Goal: Task Accomplishment & Management: Manage account settings

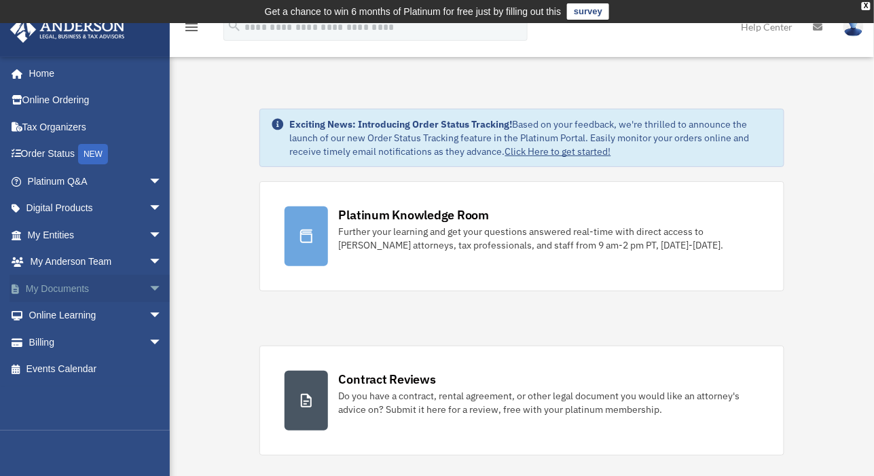
click at [90, 285] on link "My Documents arrow_drop_down" at bounding box center [96, 288] width 173 height 27
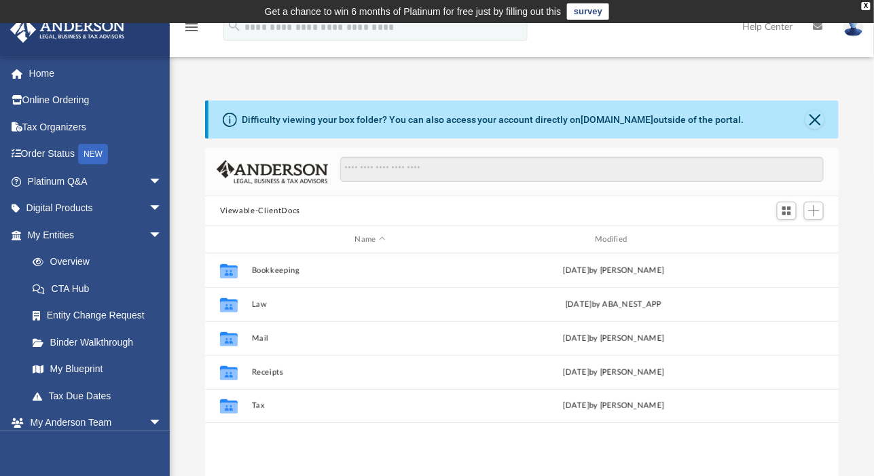
scroll to position [296, 621]
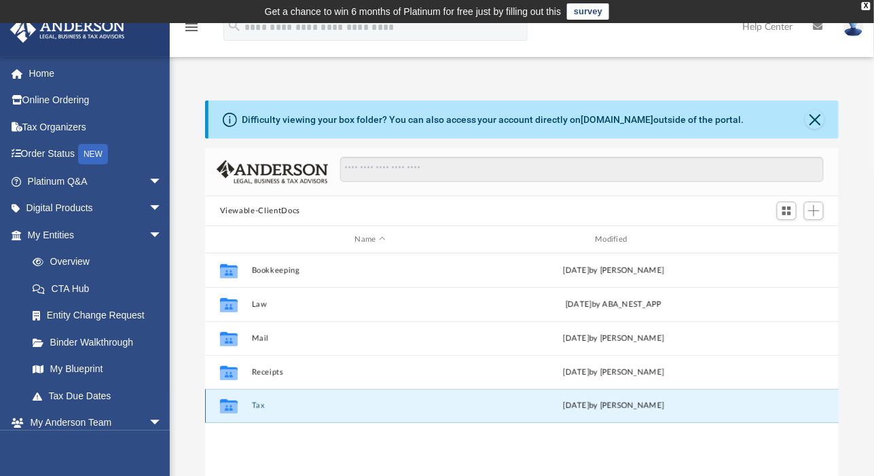
click at [435, 408] on button "Tax" at bounding box center [370, 405] width 238 height 9
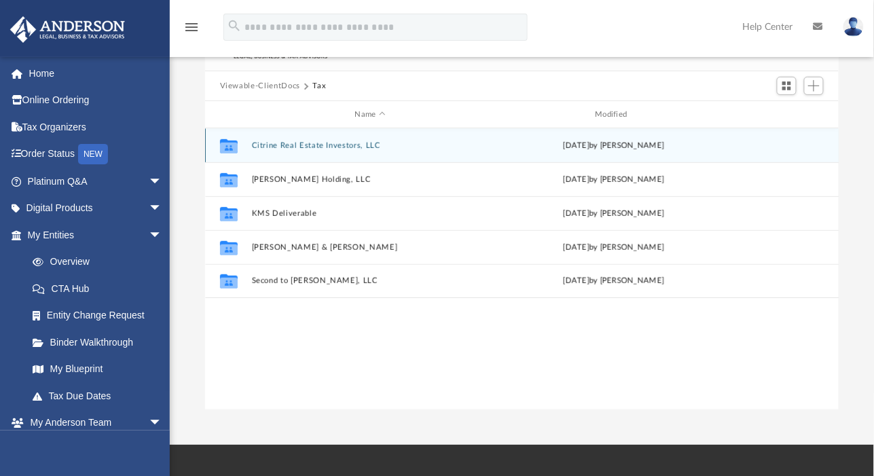
scroll to position [129, 0]
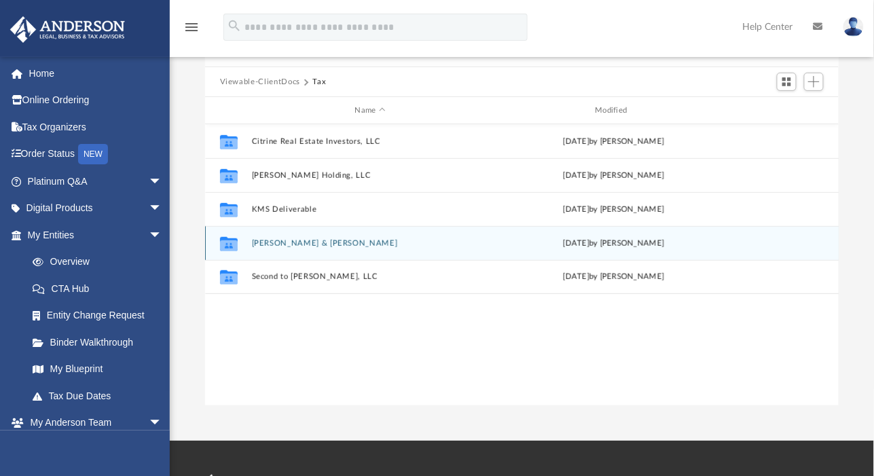
click at [605, 245] on div "[DATE] by [PERSON_NAME]" at bounding box center [614, 244] width 238 height 12
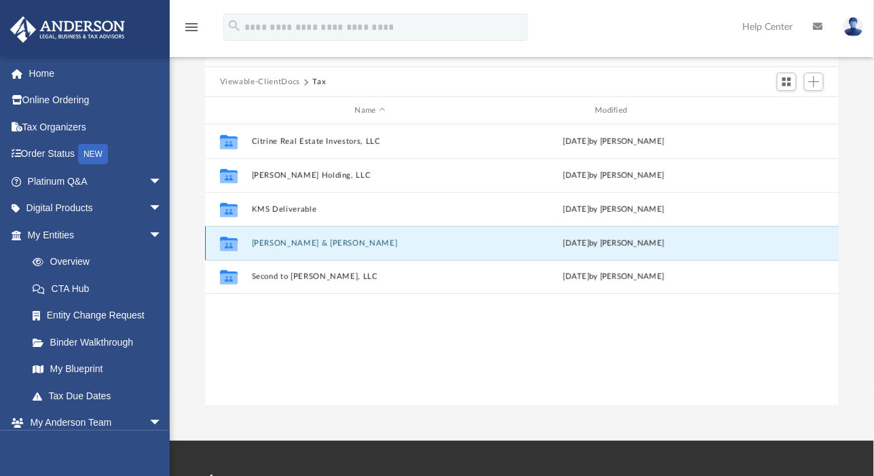
click at [605, 245] on div "[DATE] by [PERSON_NAME]" at bounding box center [614, 244] width 238 height 12
drag, startPoint x: 606, startPoint y: 245, endPoint x: 478, endPoint y: 241, distance: 127.8
click at [478, 241] on button "[PERSON_NAME] & [PERSON_NAME]" at bounding box center [370, 243] width 238 height 9
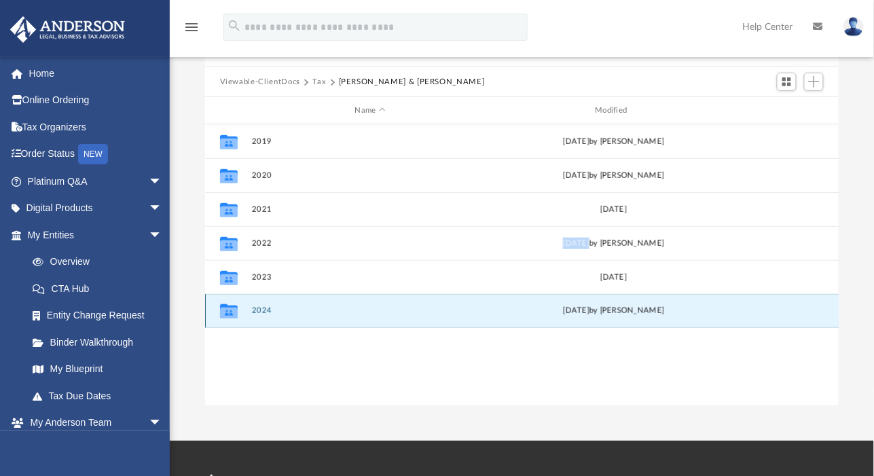
click at [413, 313] on button "2024" at bounding box center [370, 310] width 238 height 9
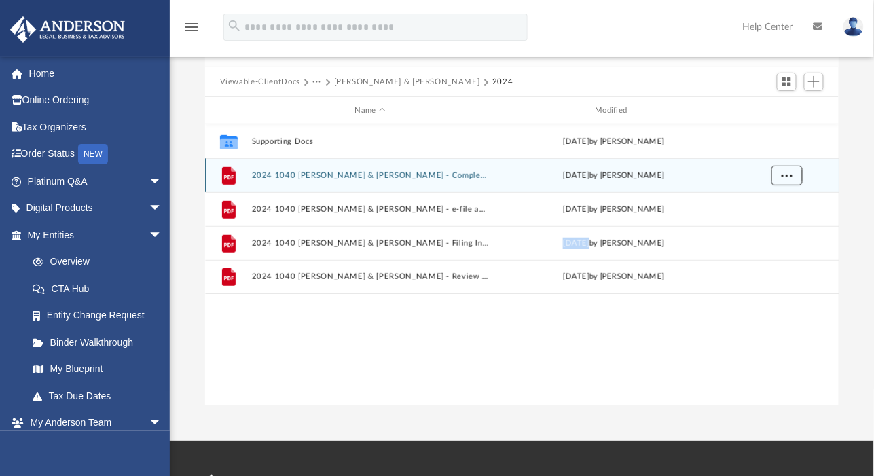
click at [789, 172] on span "More options" at bounding box center [786, 174] width 11 height 7
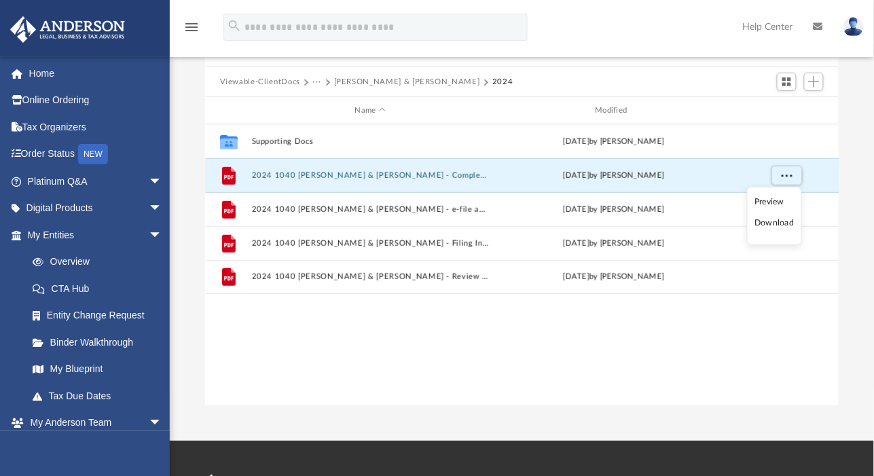
click at [785, 220] on li "Download" at bounding box center [774, 223] width 39 height 14
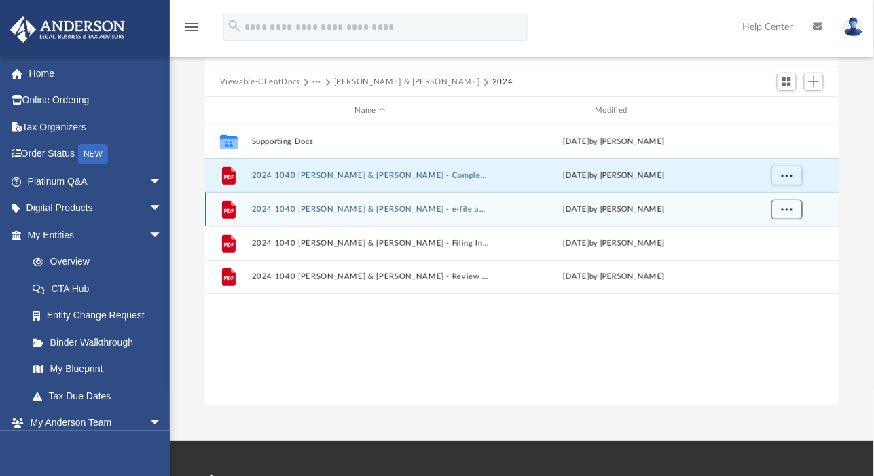
click at [792, 209] on button "More options" at bounding box center [786, 210] width 31 height 20
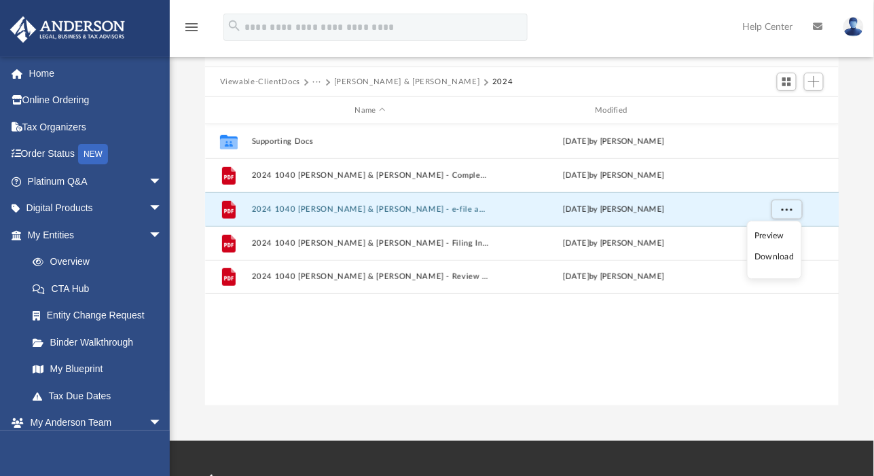
click at [785, 256] on li "Download" at bounding box center [774, 257] width 39 height 14
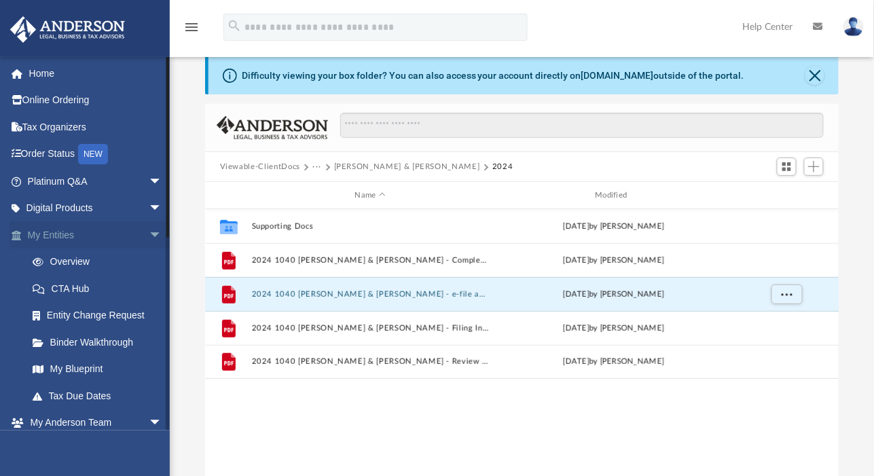
click at [149, 232] on span "arrow_drop_down" at bounding box center [162, 235] width 27 height 28
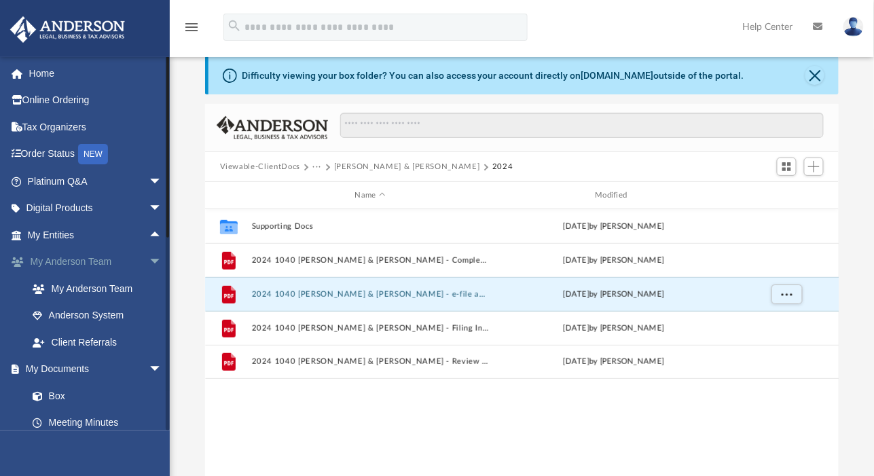
click at [149, 258] on span "arrow_drop_down" at bounding box center [162, 263] width 27 height 28
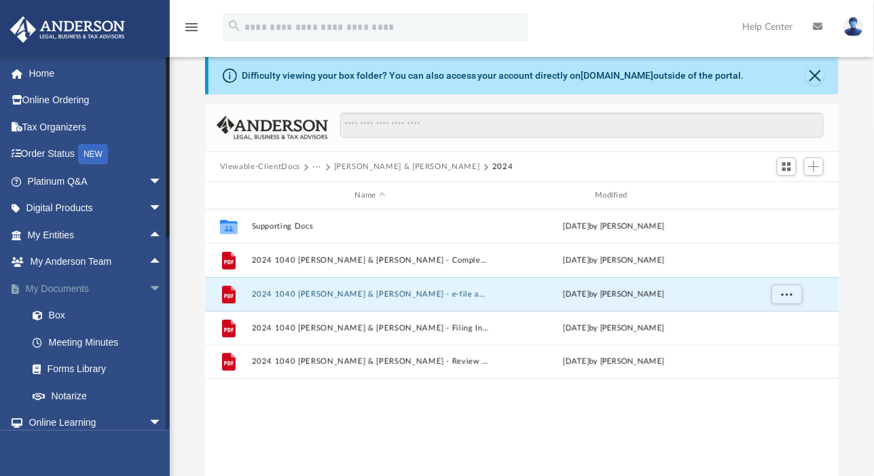
click at [149, 287] on span "arrow_drop_down" at bounding box center [162, 289] width 27 height 28
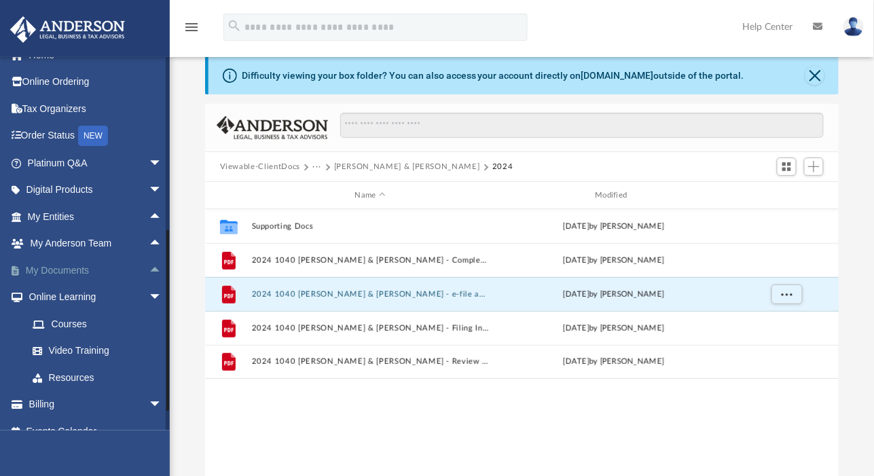
scroll to position [35, 0]
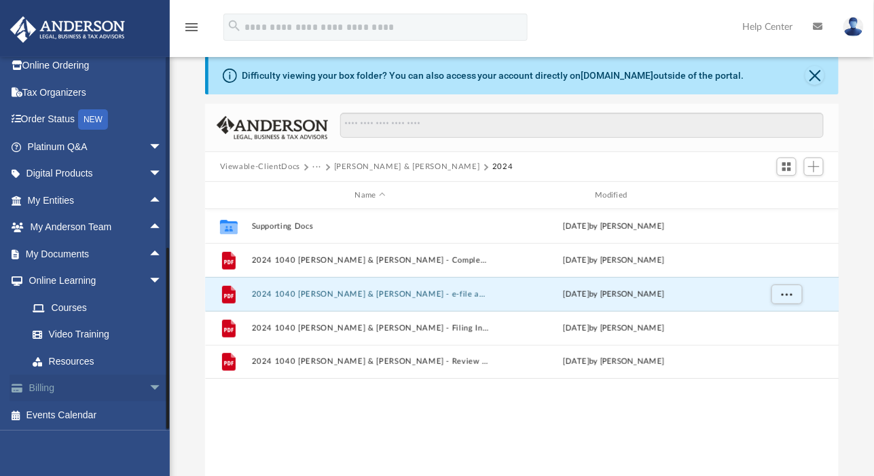
click at [149, 385] on span "arrow_drop_down" at bounding box center [162, 389] width 27 height 28
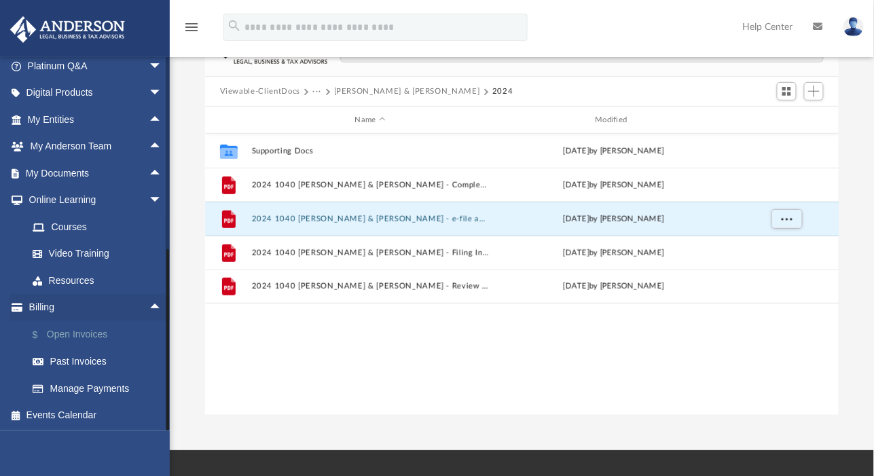
scroll to position [129, 0]
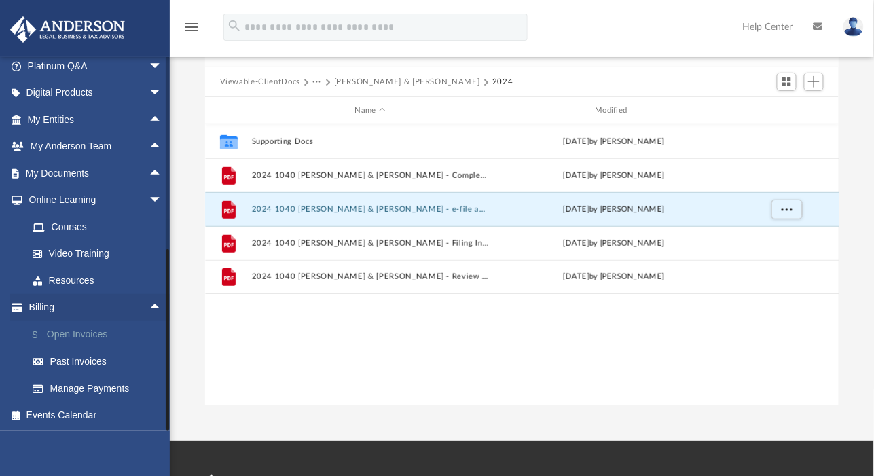
click at [92, 333] on link "$ Open Invoices" at bounding box center [101, 335] width 164 height 28
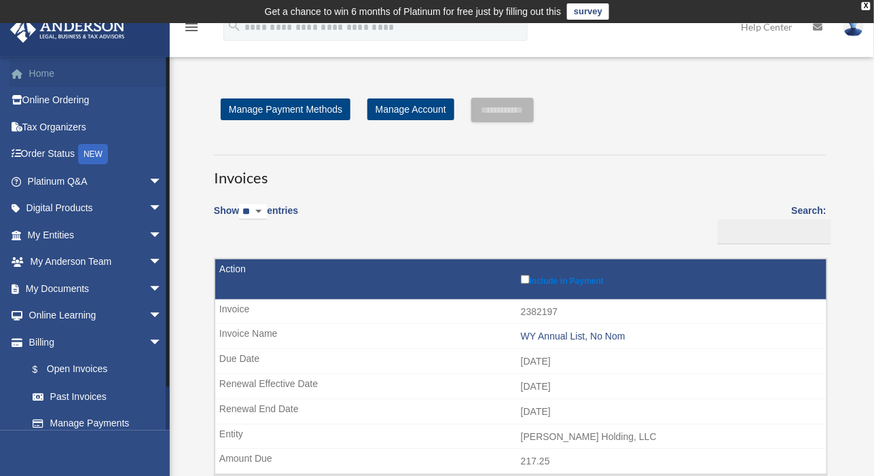
click at [109, 76] on link "Home" at bounding box center [96, 73] width 173 height 27
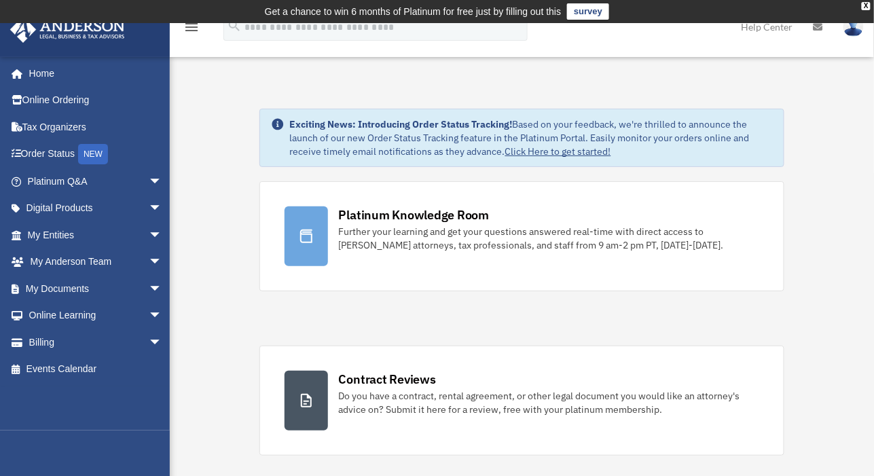
click at [858, 33] on img at bounding box center [854, 27] width 20 height 20
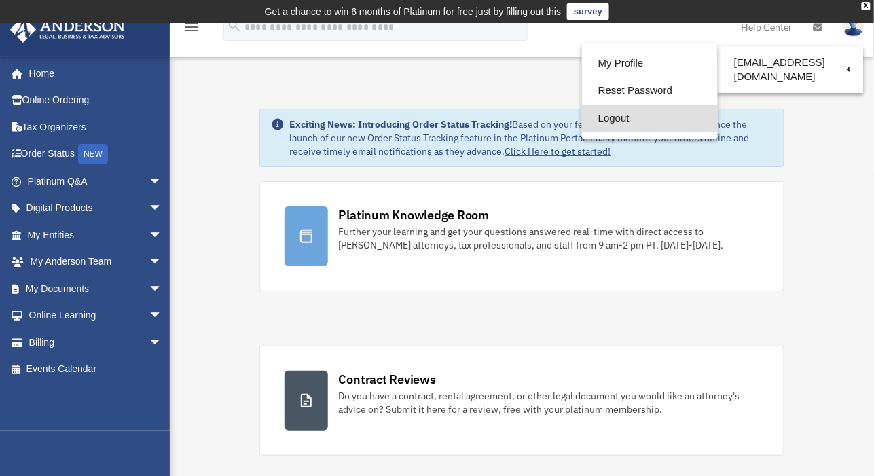
click at [582, 120] on link "Logout" at bounding box center [650, 119] width 136 height 28
